Goal: Check status: Check status

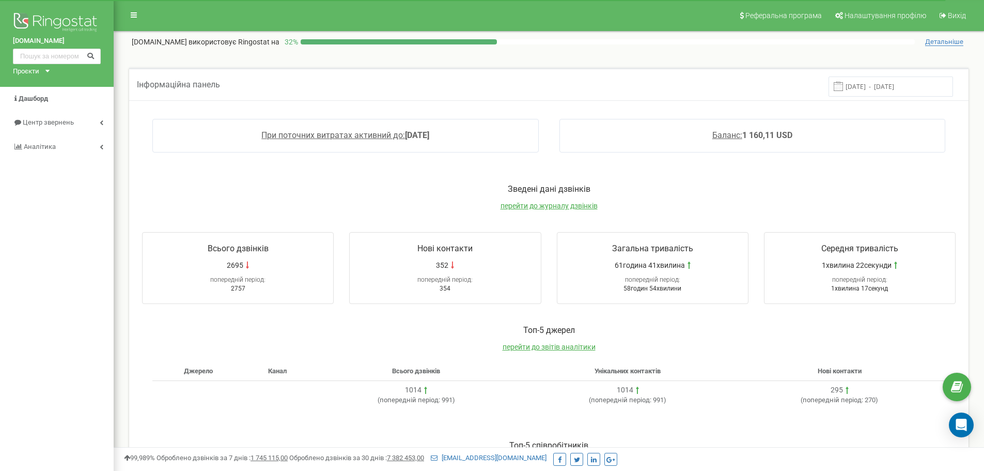
click at [876, 94] on input "[DATE] - [DATE]" at bounding box center [891, 86] width 125 height 20
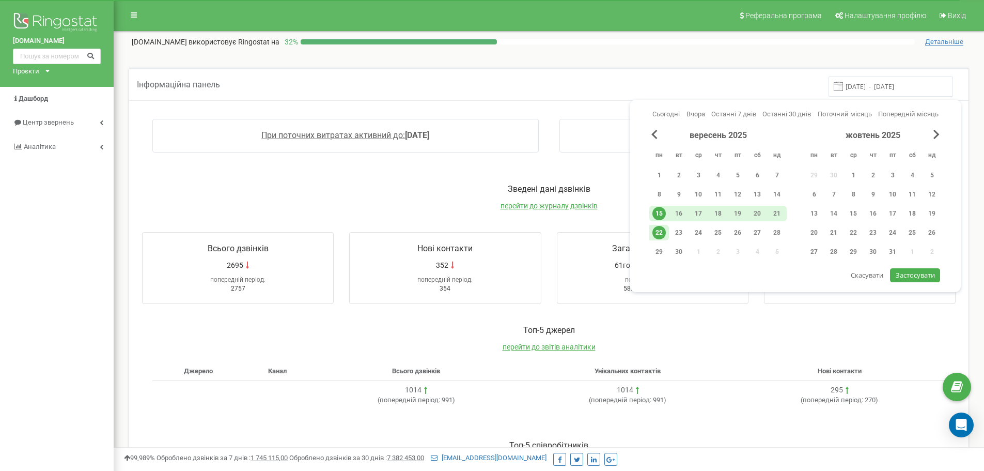
click at [661, 231] on div "22" at bounding box center [659, 232] width 13 height 13
click at [919, 275] on span "Застосувати" at bounding box center [915, 274] width 39 height 9
type input "[DATE] - [DATE]"
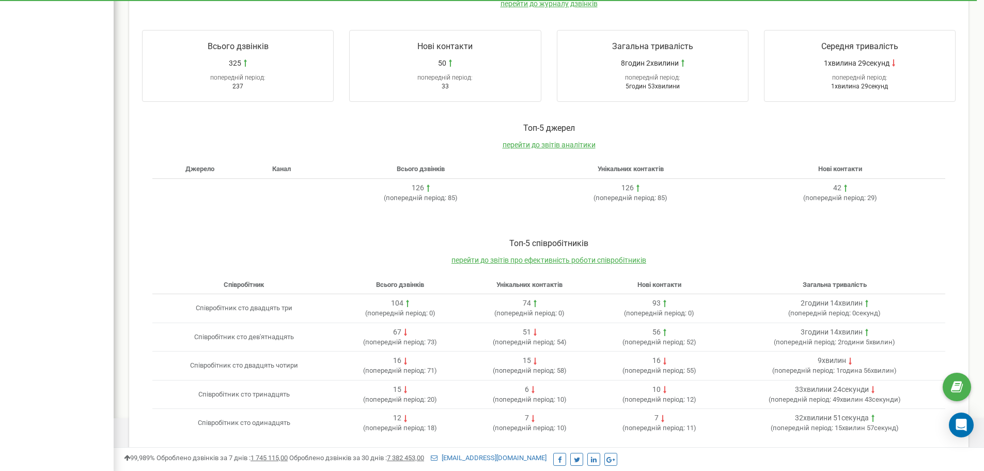
scroll to position [211, 0]
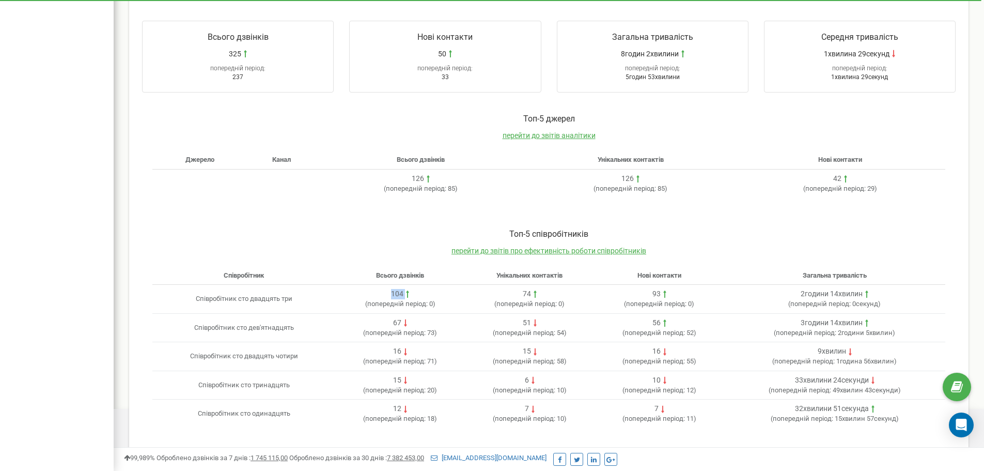
drag, startPoint x: 407, startPoint y: 292, endPoint x: 391, endPoint y: 292, distance: 16.0
click at [391, 292] on div "104" at bounding box center [400, 294] width 121 height 10
drag, startPoint x: 397, startPoint y: 320, endPoint x: 389, endPoint y: 320, distance: 8.3
click at [389, 320] on div "67" at bounding box center [400, 323] width 121 height 10
drag, startPoint x: 798, startPoint y: 296, endPoint x: 814, endPoint y: 295, distance: 16.1
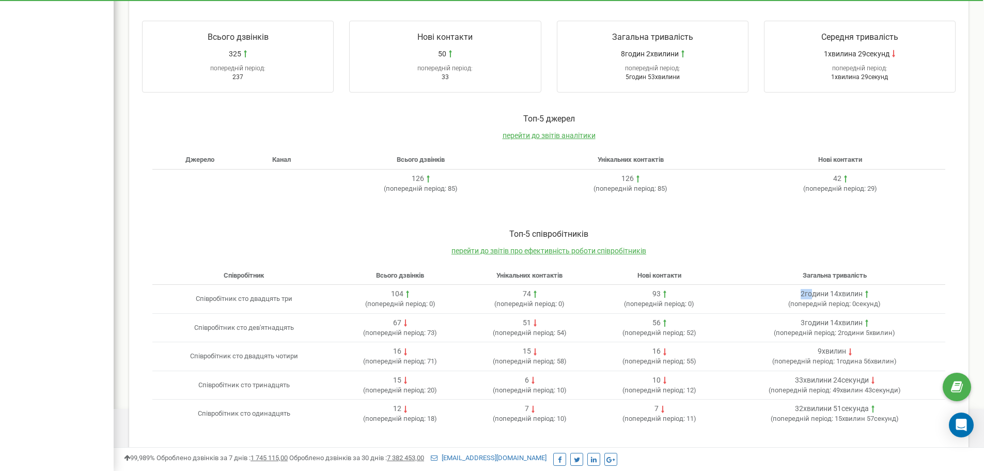
click at [814, 295] on div "2години 14хвилин" at bounding box center [834, 294] width 213 height 10
drag, startPoint x: 801, startPoint y: 323, endPoint x: 809, endPoint y: 323, distance: 7.8
click at [809, 323] on div "3години 14хвилин" at bounding box center [834, 323] width 213 height 10
click at [841, 300] on span "попередній період:" at bounding box center [821, 304] width 60 height 8
click at [850, 320] on div "3години 14хвилин" at bounding box center [832, 323] width 62 height 10
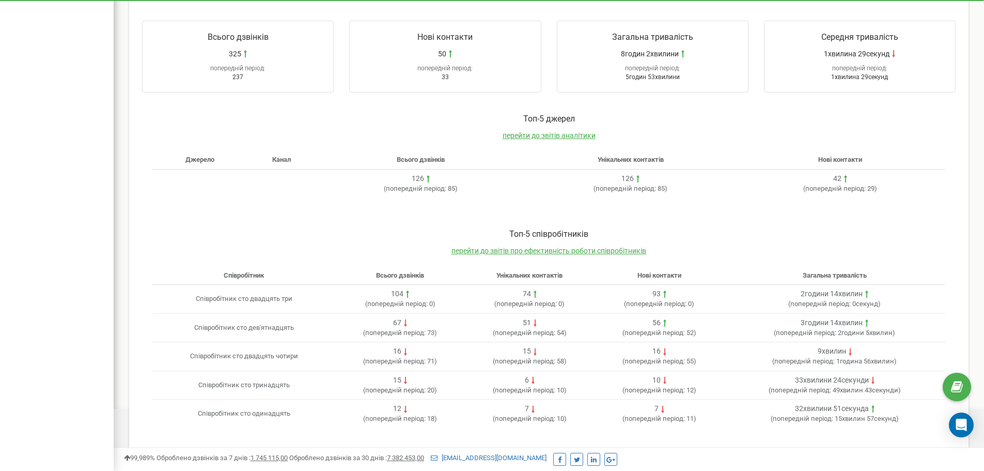
click at [809, 322] on div "3години 14хвилин" at bounding box center [832, 323] width 62 height 10
